Goal: Information Seeking & Learning: Find specific page/section

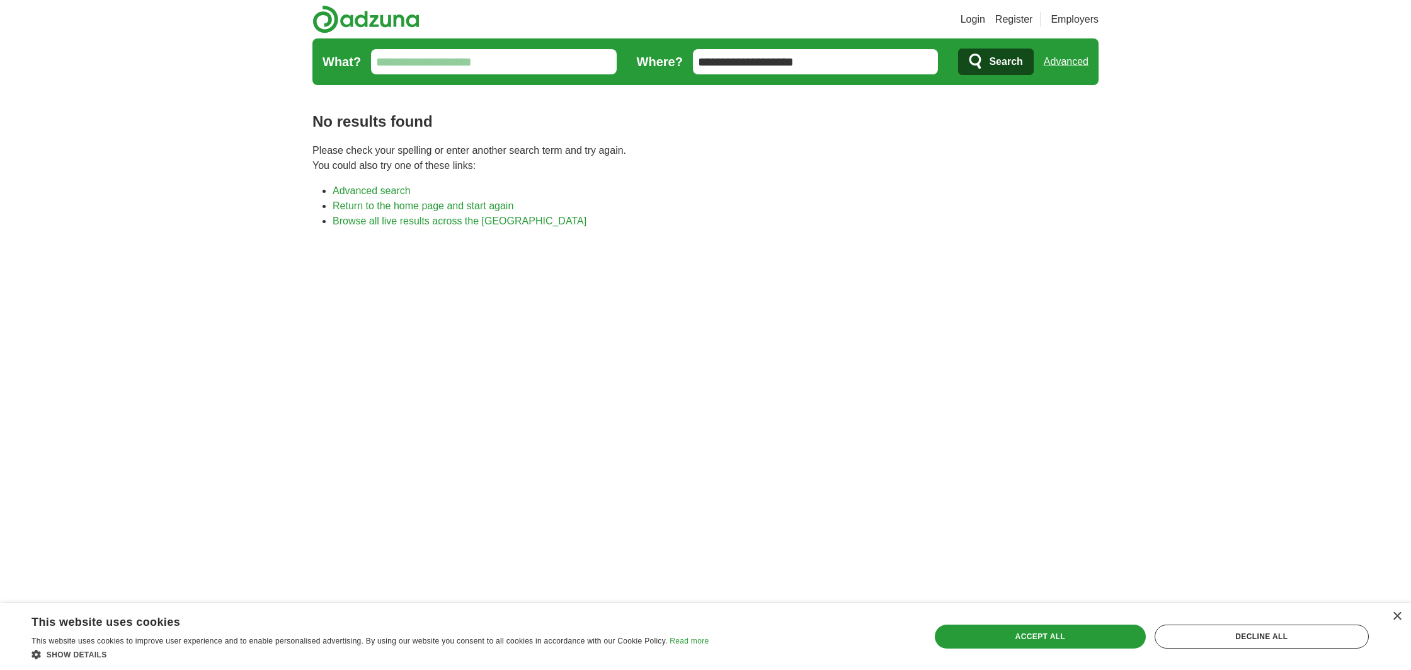
drag, startPoint x: 826, startPoint y: 62, endPoint x: 645, endPoint y: 61, distance: 180.8
type input "********"
click at [995, 62] on button "Search" at bounding box center [995, 62] width 75 height 26
drag, startPoint x: 815, startPoint y: 63, endPoint x: 628, endPoint y: 50, distance: 186.9
type input "**********"
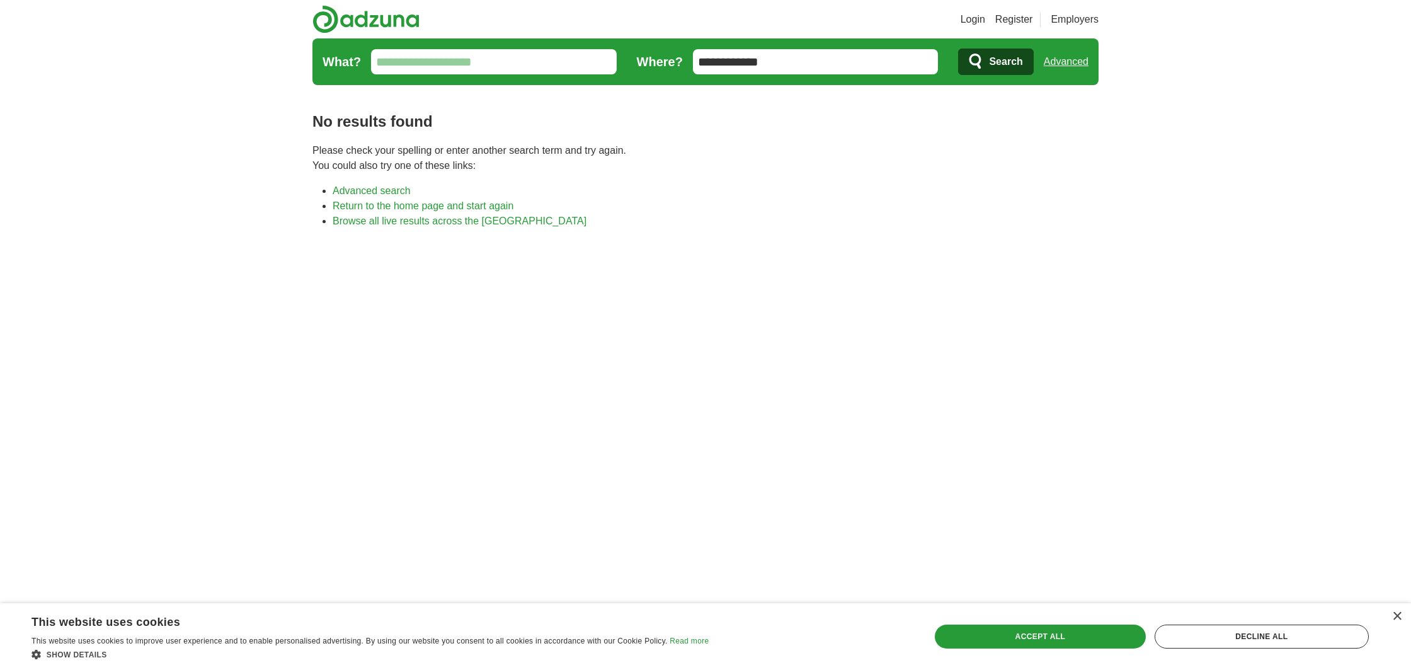
click at [995, 62] on button "Search" at bounding box center [995, 62] width 75 height 26
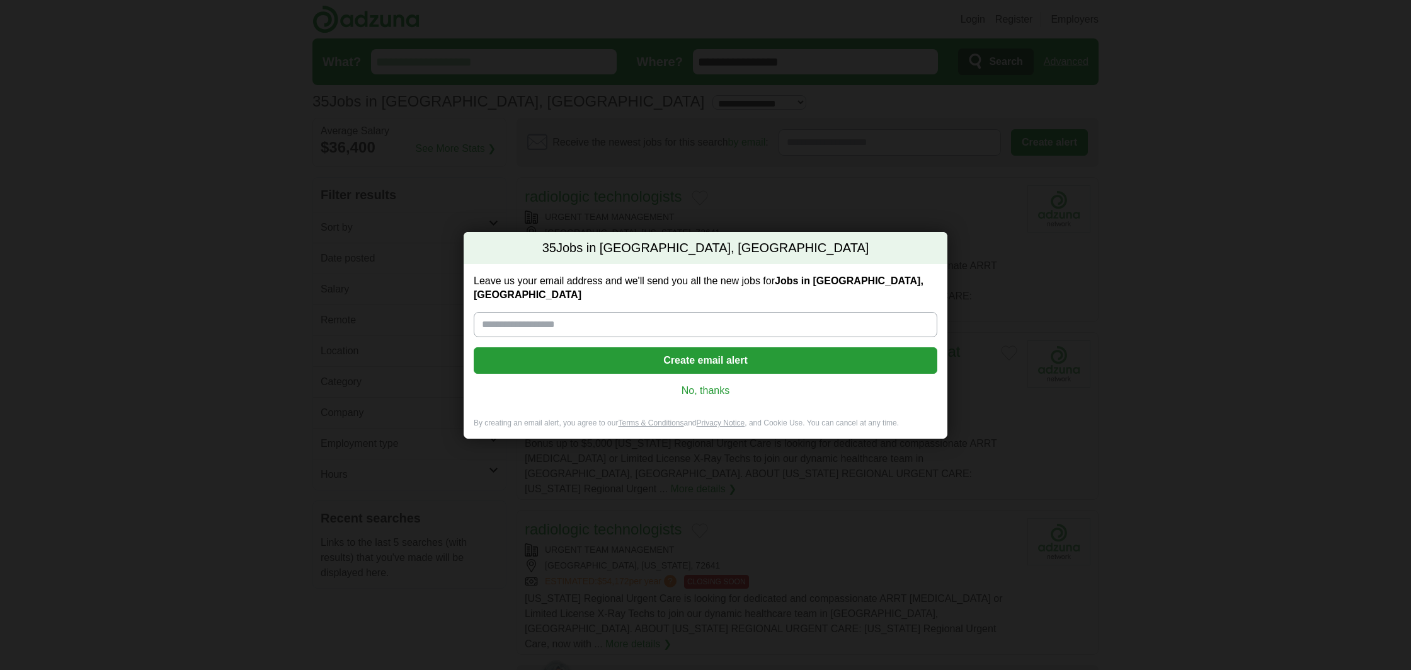
click at [1015, 273] on div "35 Jobs in Marble Falls, AR Leave us your email address and we'll send you all …" at bounding box center [705, 335] width 1411 height 670
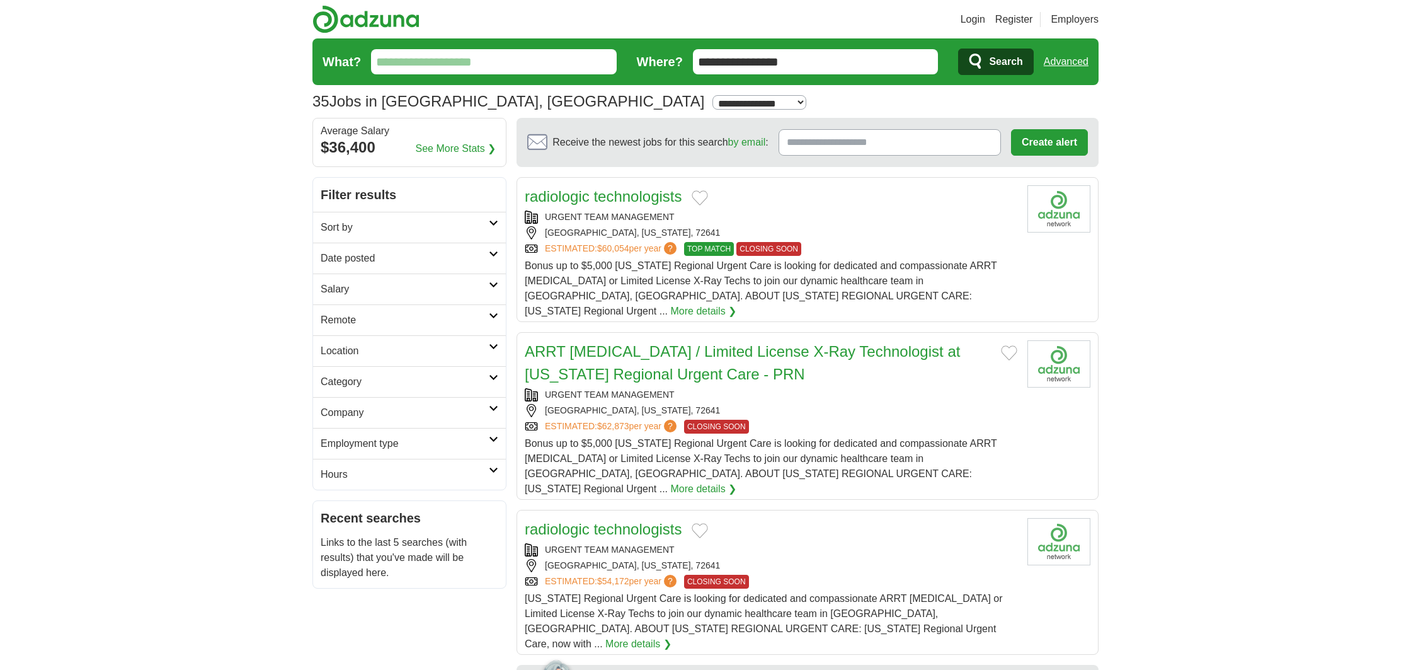
scroll to position [1, 0]
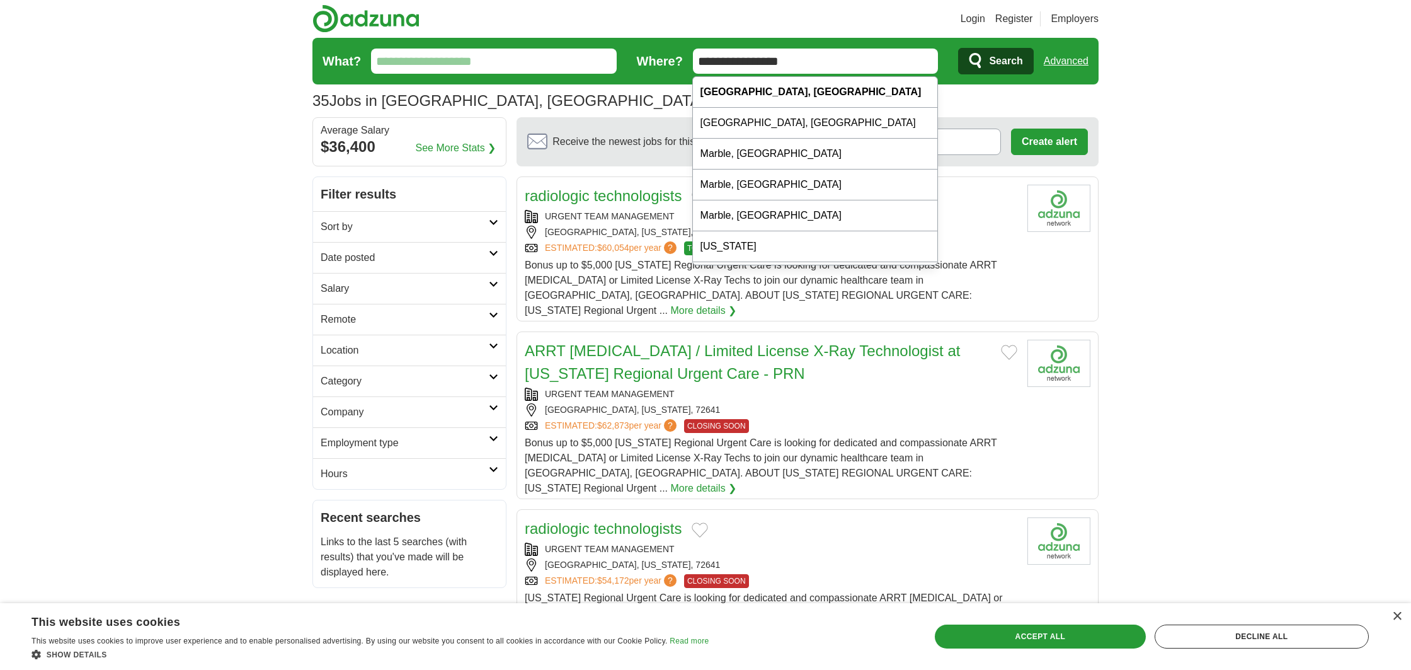
drag, startPoint x: 830, startPoint y: 67, endPoint x: 773, endPoint y: 62, distance: 57.5
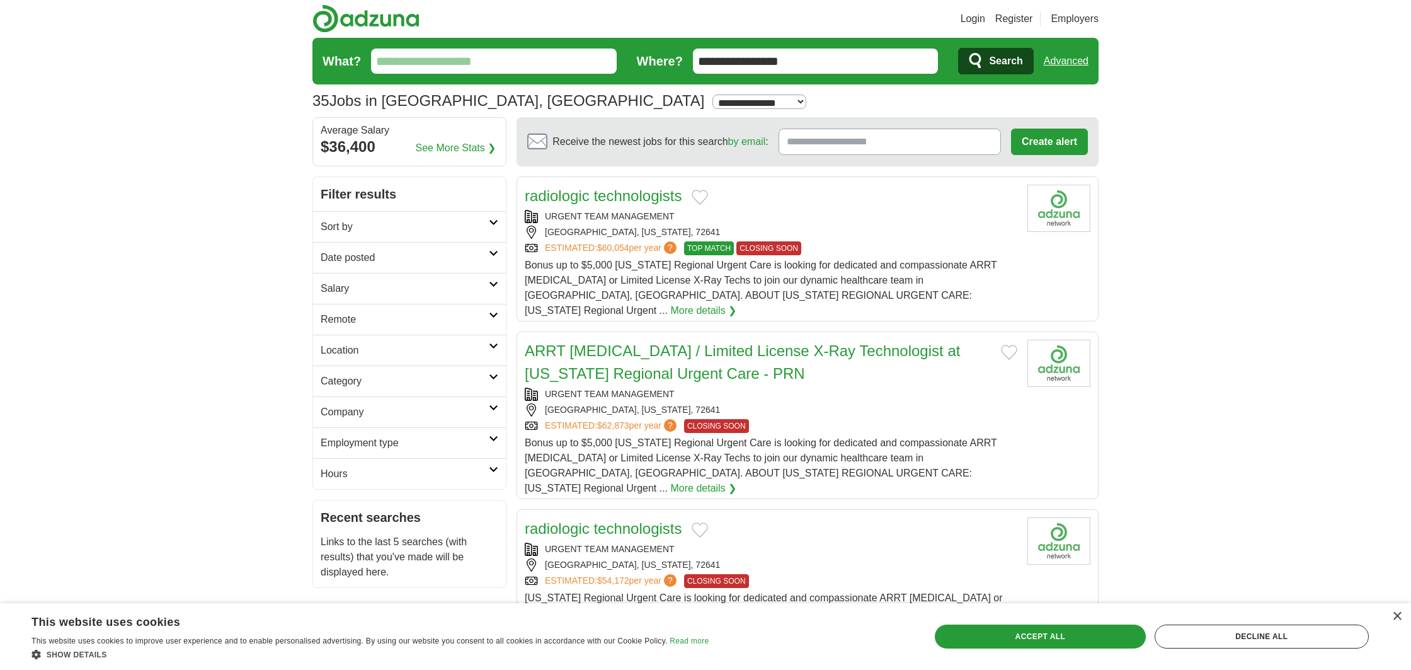
click at [818, 62] on input "**********" at bounding box center [816, 61] width 246 height 25
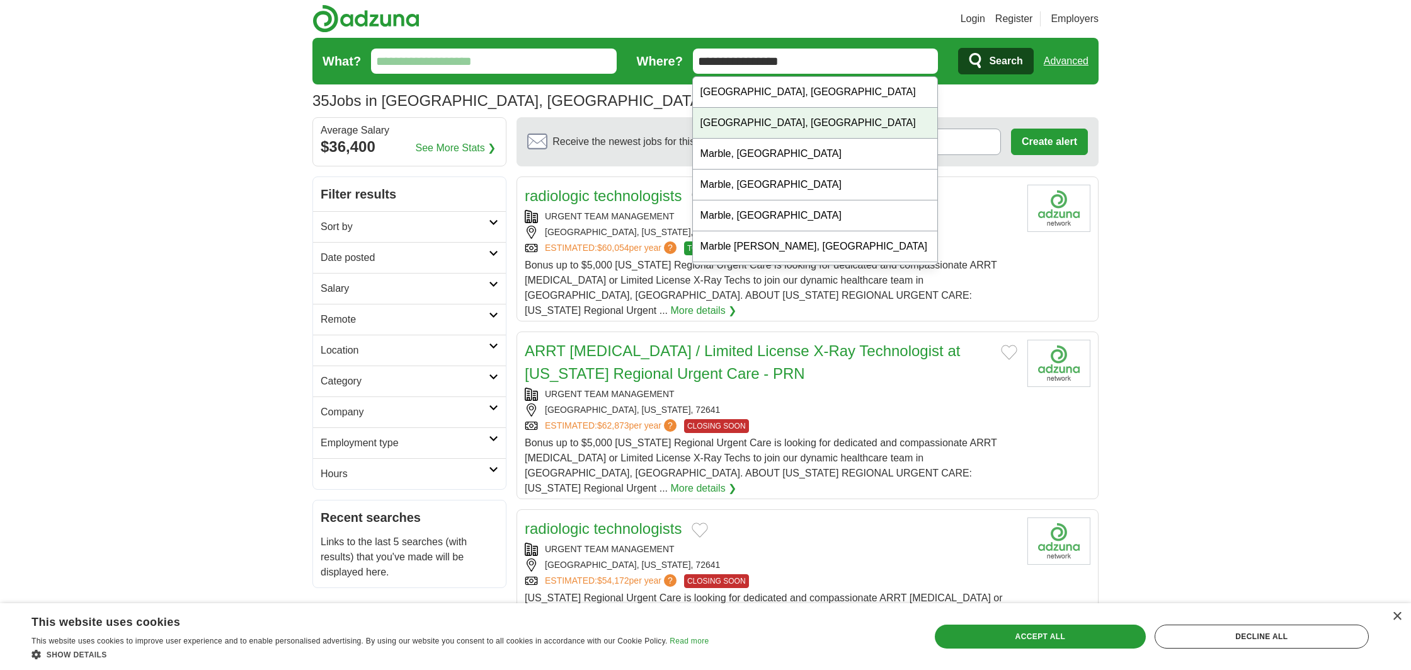
click at [796, 127] on div "Marble Falls, TX" at bounding box center [815, 123] width 244 height 31
type input "**********"
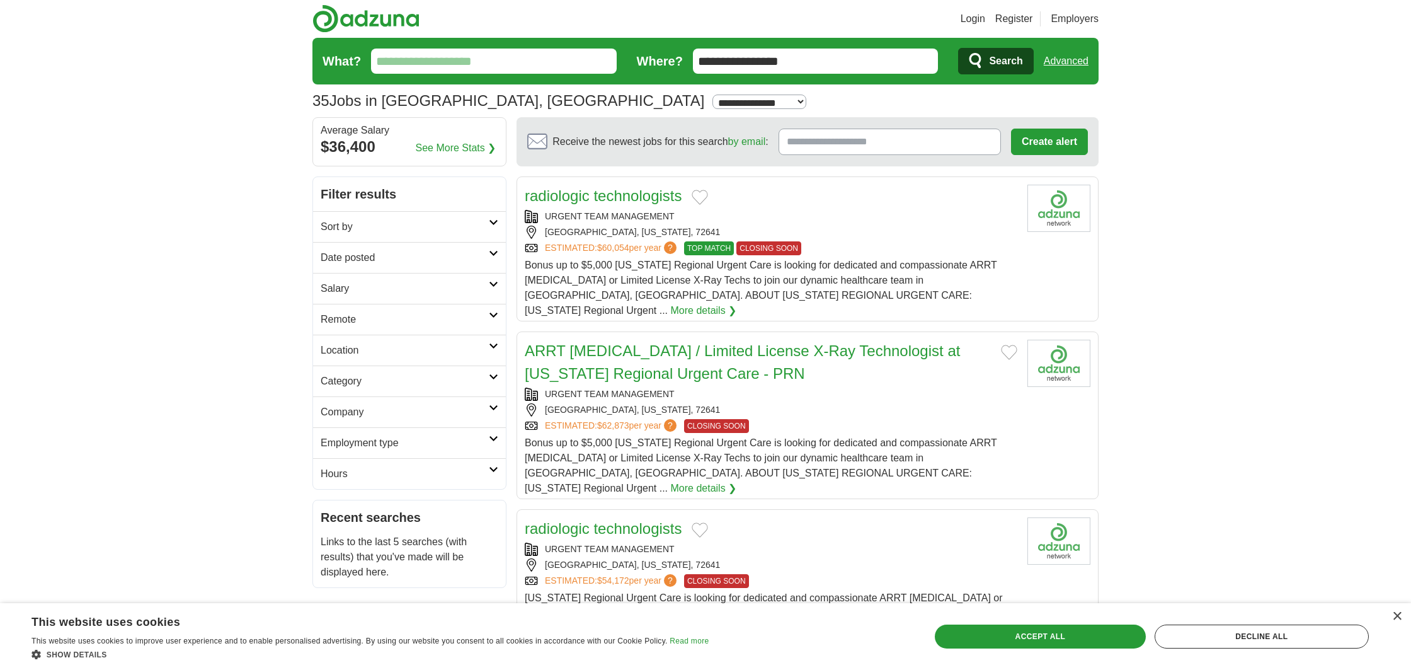
click at [985, 64] on button "Search" at bounding box center [995, 61] width 75 height 26
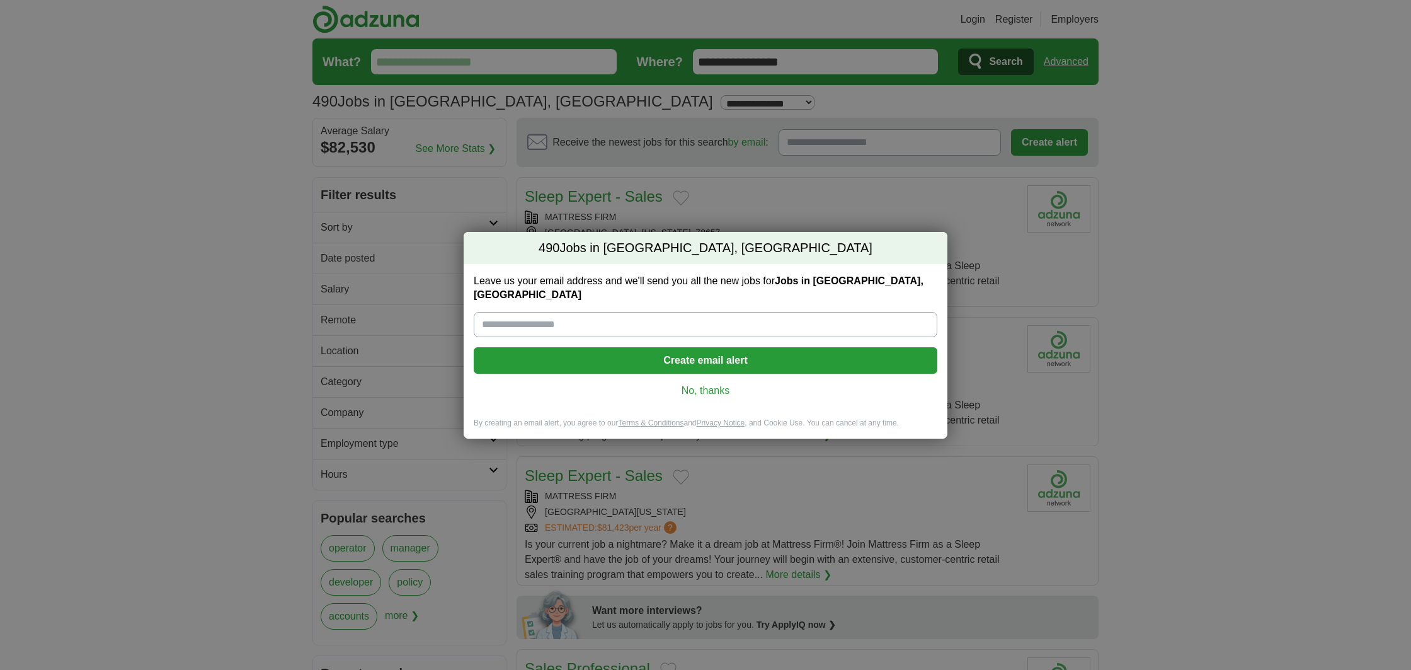
click at [712, 384] on link "No, thanks" at bounding box center [705, 391] width 443 height 14
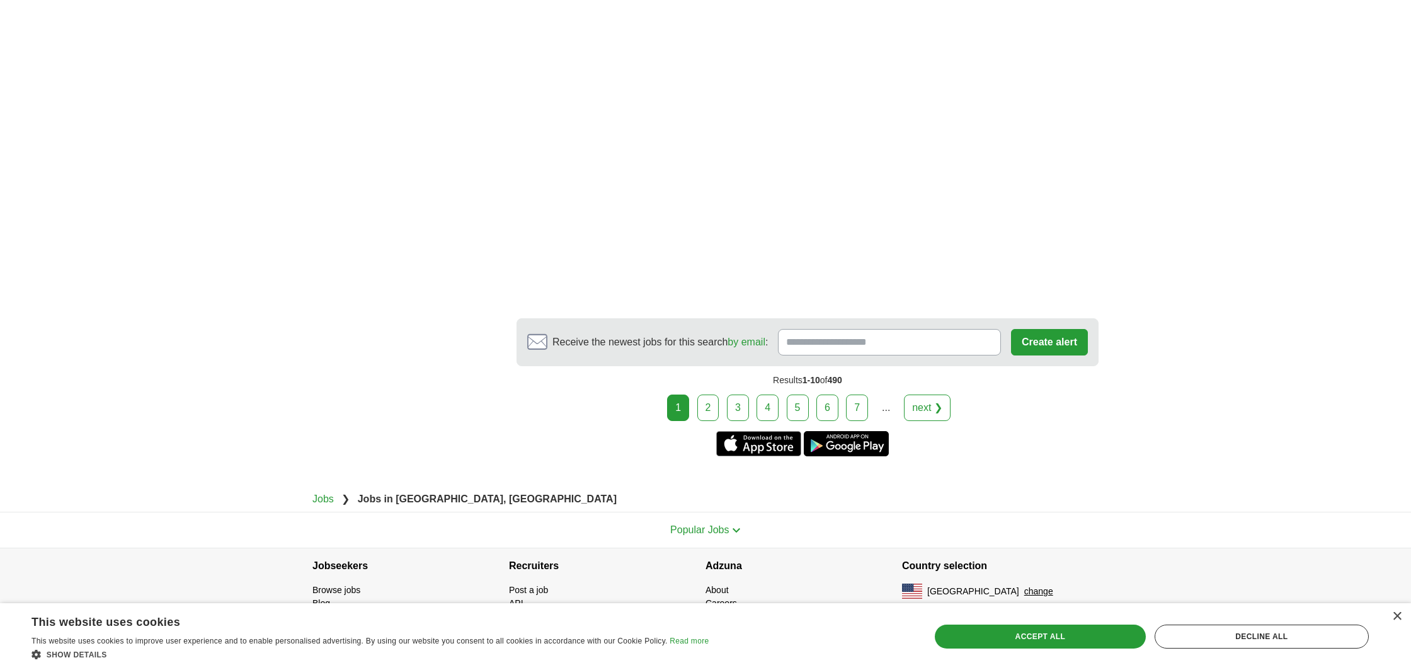
scroll to position [2091, 0]
click at [716, 398] on link "2" at bounding box center [708, 405] width 22 height 26
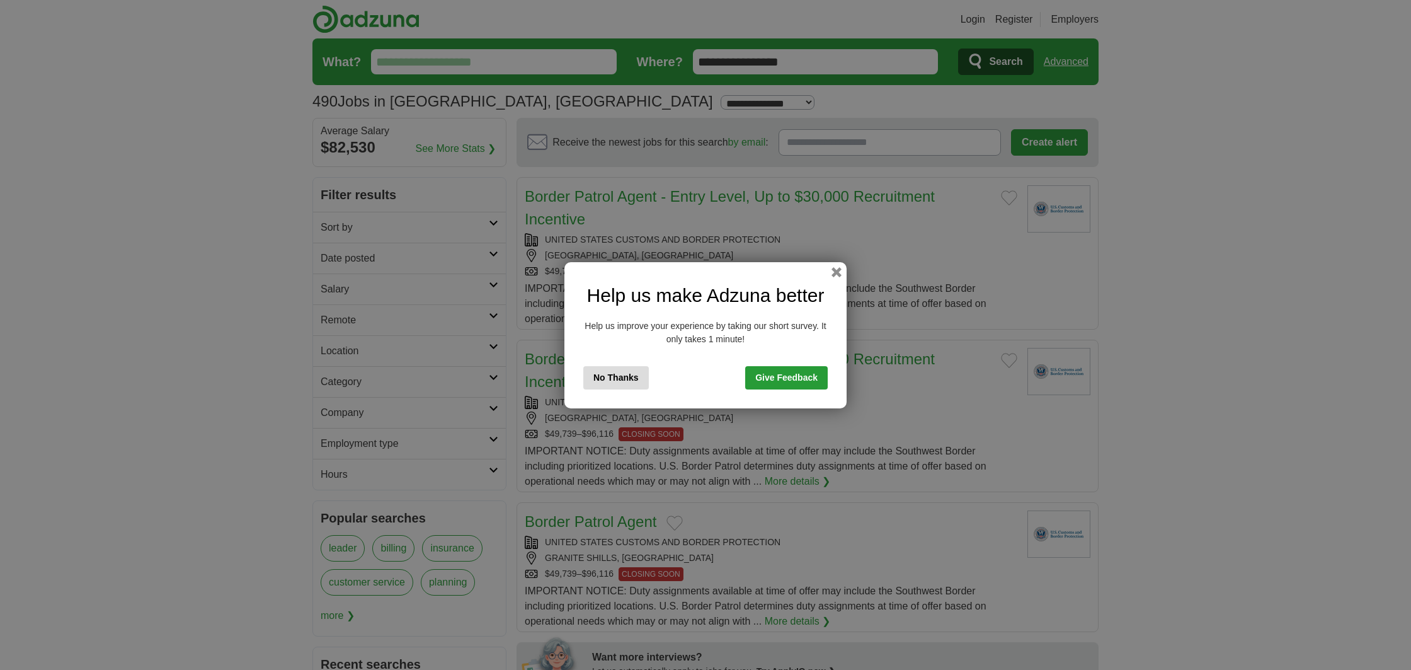
click at [616, 382] on button "No Thanks" at bounding box center [616, 377] width 66 height 23
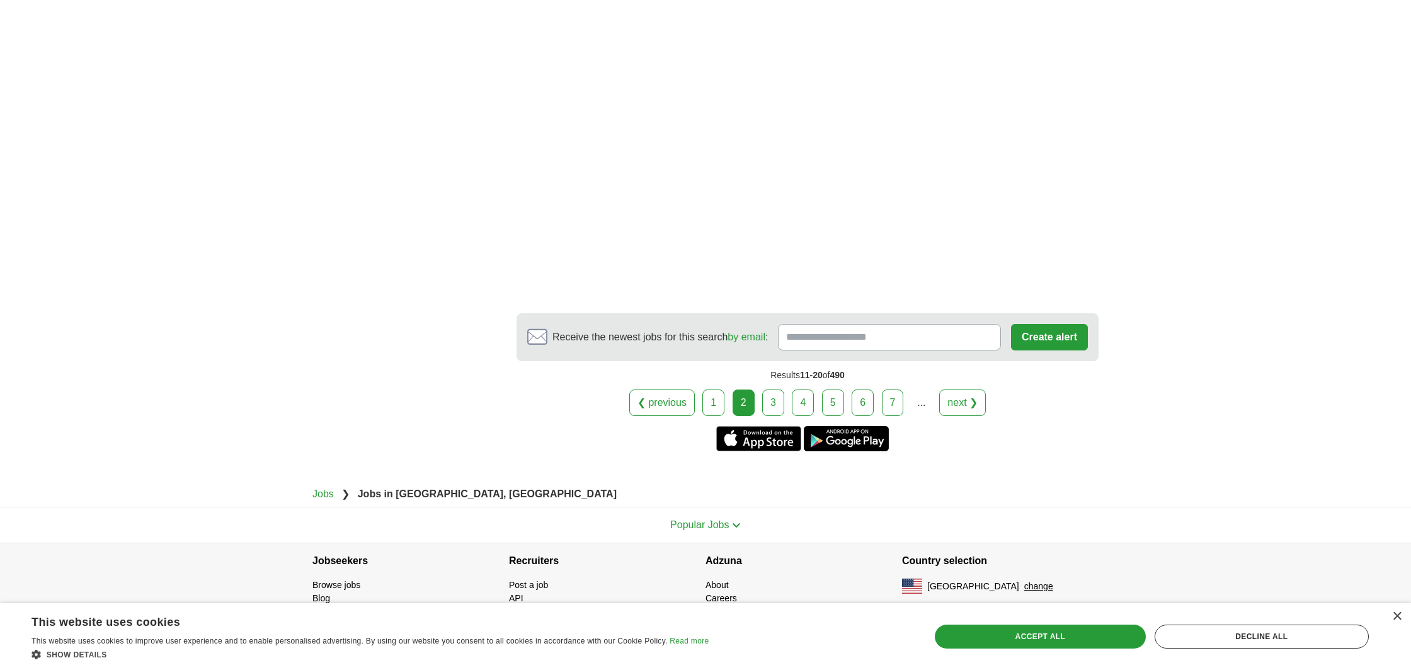
scroll to position [2154, 0]
click at [770, 404] on link "3" at bounding box center [773, 402] width 22 height 26
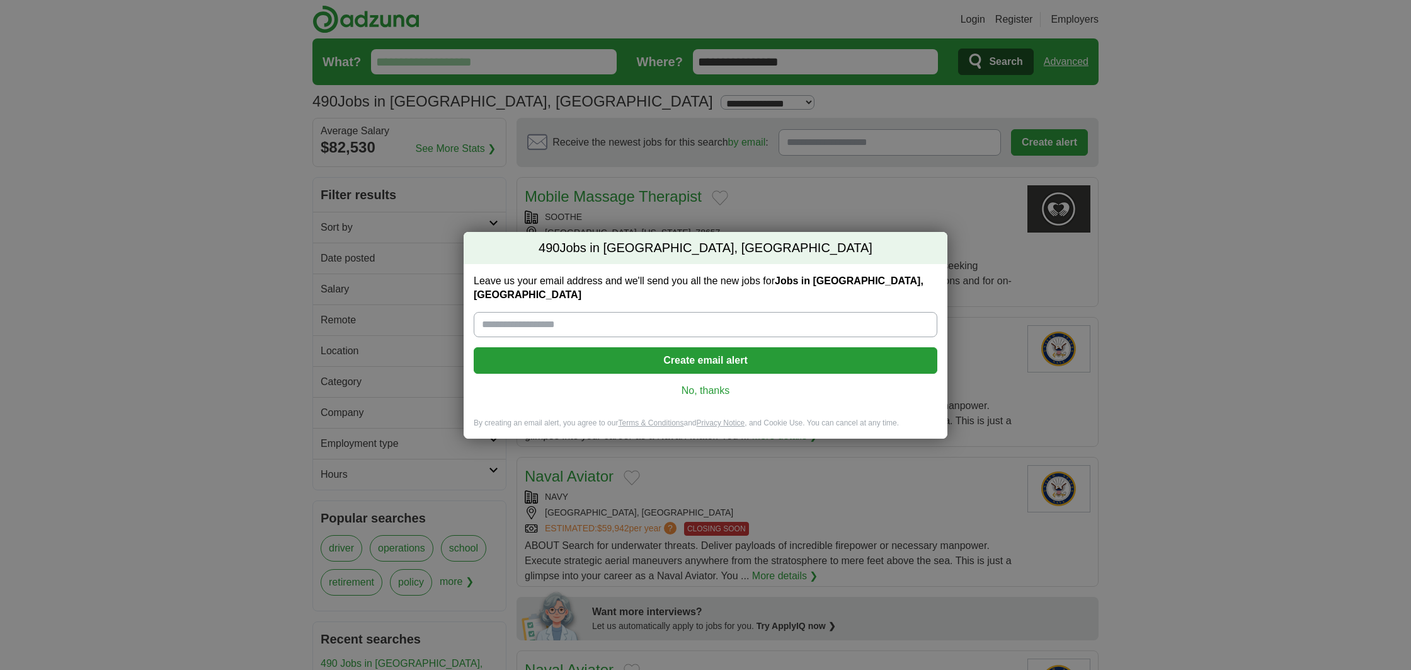
click at [716, 384] on link "No, thanks" at bounding box center [705, 391] width 443 height 14
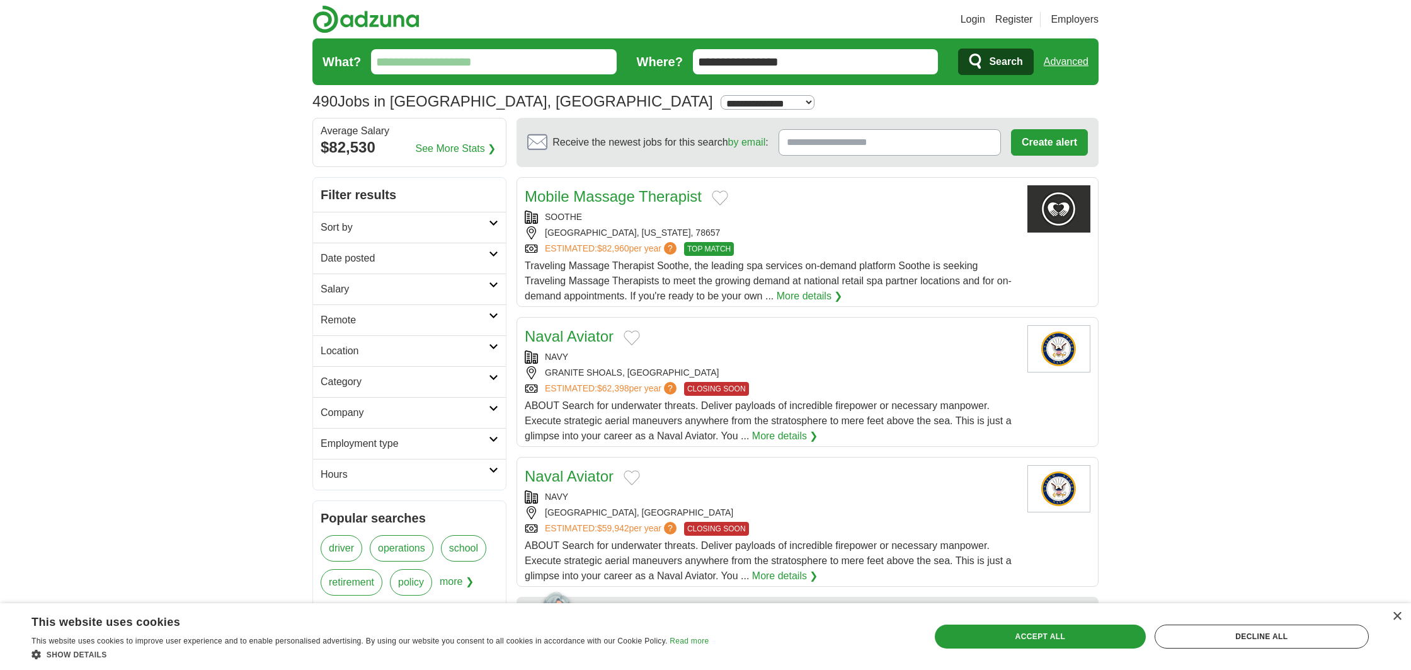
click at [1011, 61] on span "Search" at bounding box center [1005, 61] width 33 height 25
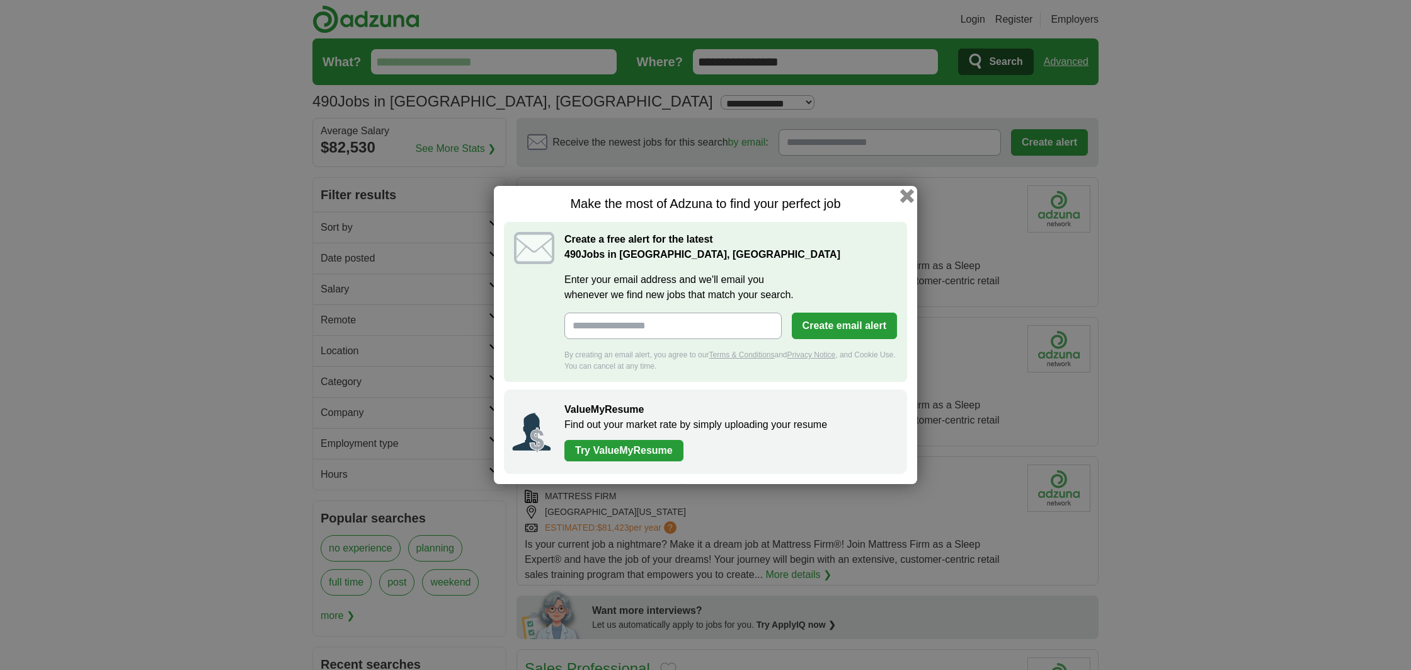
click at [903, 194] on button "button" at bounding box center [907, 196] width 14 height 14
